Goal: Information Seeking & Learning: Find specific fact

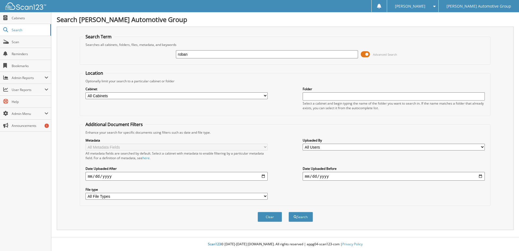
type input "roban"
click at [289, 212] on button "Search" at bounding box center [301, 217] width 24 height 10
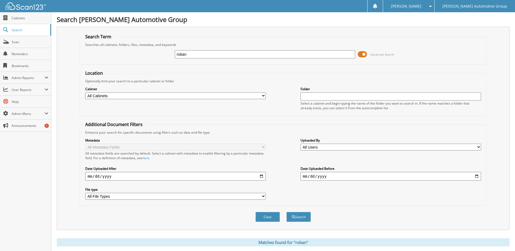
scroll to position [163, 0]
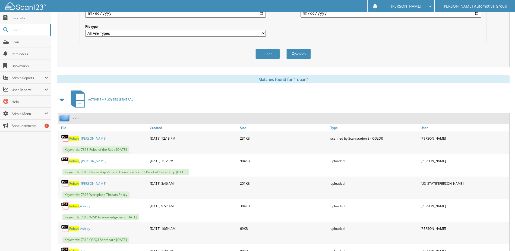
click at [79, 118] on link "12706" at bounding box center [76, 118] width 10 height 5
